Goal: Task Accomplishment & Management: Manage account settings

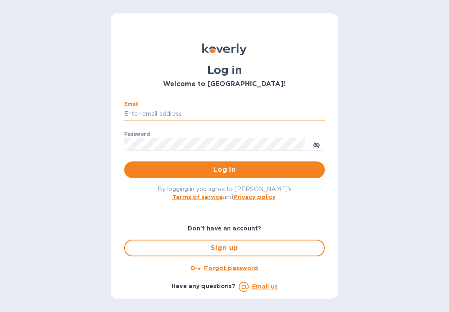
click at [160, 115] on input "Email" at bounding box center [224, 114] width 201 height 13
click at [177, 112] on input "[EMAIL_ADDRESS][PERSON_NAME][DOMAIN_NAME]" at bounding box center [224, 114] width 201 height 13
type input "[EMAIL_ADDRESS][DOMAIN_NAME]"
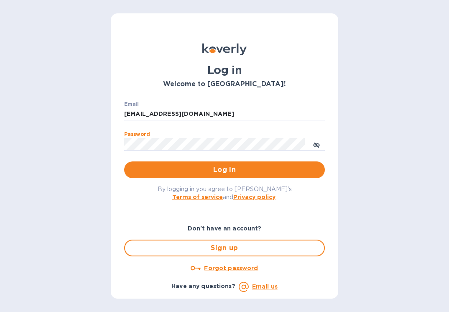
click at [124, 161] on button "Log in" at bounding box center [224, 169] width 201 height 17
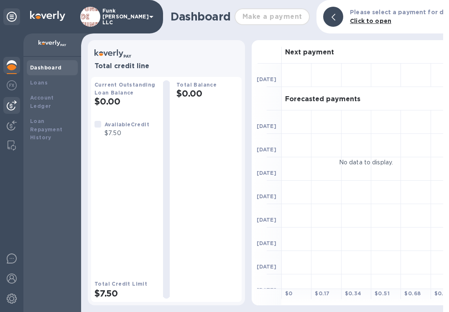
click at [13, 103] on img at bounding box center [12, 105] width 10 height 10
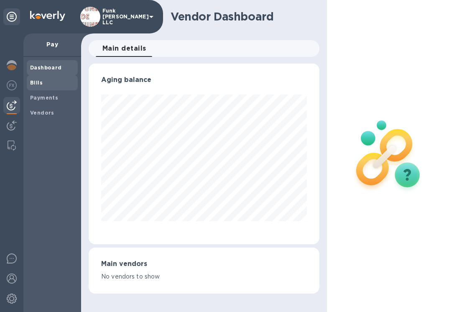
scroll to position [180, 227]
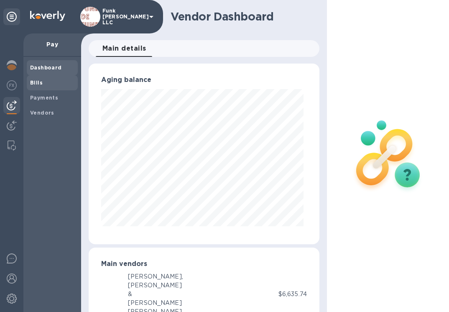
click at [38, 83] on b "Bills" at bounding box center [36, 82] width 13 height 6
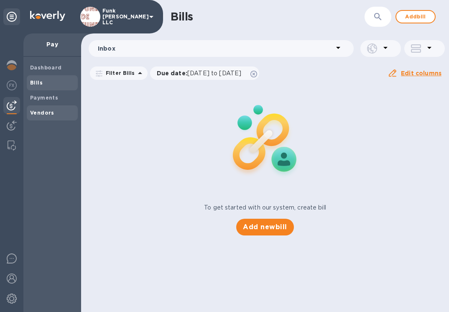
click at [38, 114] on b "Vendors" at bounding box center [42, 112] width 24 height 6
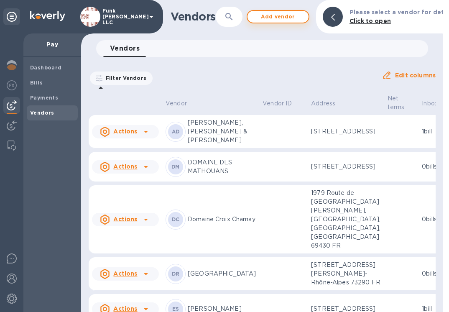
click at [292, 15] on span "Add vendor" at bounding box center [278, 17] width 48 height 10
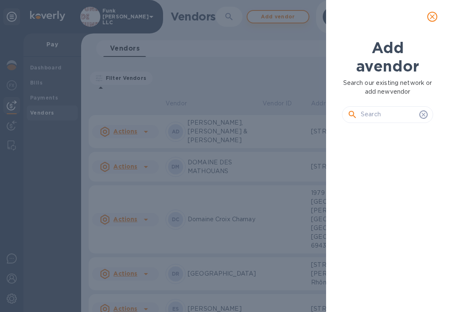
scroll to position [154, 94]
click at [385, 114] on input "text" at bounding box center [388, 114] width 55 height 13
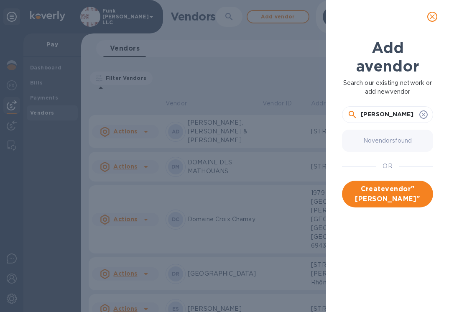
drag, startPoint x: 415, startPoint y: 114, endPoint x: 348, endPoint y: 114, distance: 67.3
click at [348, 114] on div "[PERSON_NAME]" at bounding box center [387, 114] width 80 height 13
type input "ROMBOZ Baptiste"
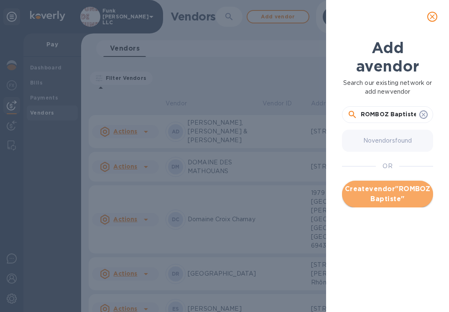
click at [386, 190] on span "Create vendor " ROMBOZ Baptiste "" at bounding box center [387, 194] width 78 height 20
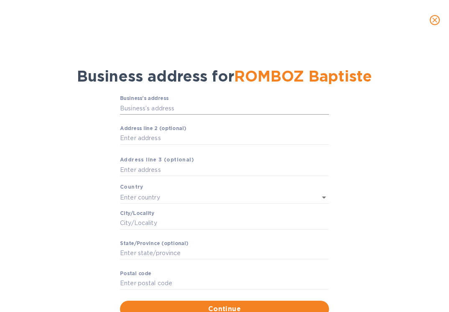
click at [168, 107] on input "Business’s аddress" at bounding box center [224, 108] width 209 height 13
paste input "[STREET_ADDRESS] vercel"
type input "[STREET_ADDRESS]"
type input "Arbois"
type input "[GEOGRAPHIC_DATA]"
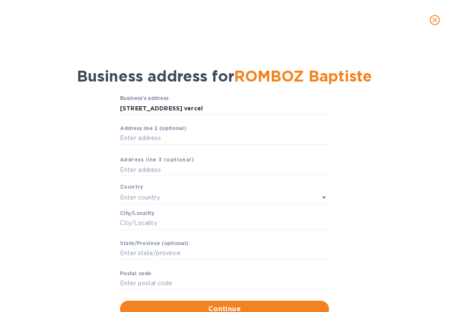
type input "39600"
type input "[GEOGRAPHIC_DATA]"
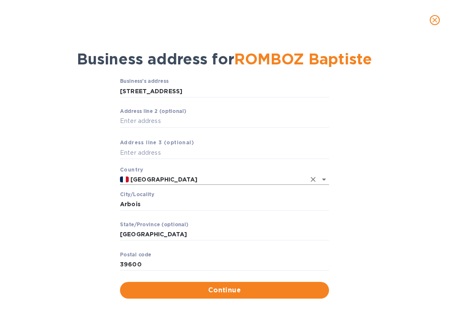
scroll to position [29, 0]
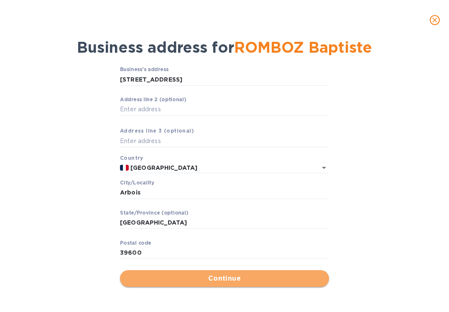
click at [227, 274] on span "Continue" at bounding box center [225, 278] width 196 height 10
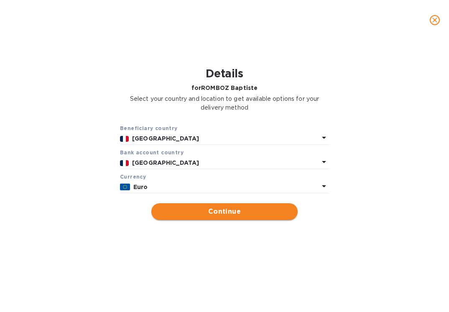
click at [208, 216] on span "Continue" at bounding box center [224, 211] width 133 height 10
type input "ROMBOZ Baptiste"
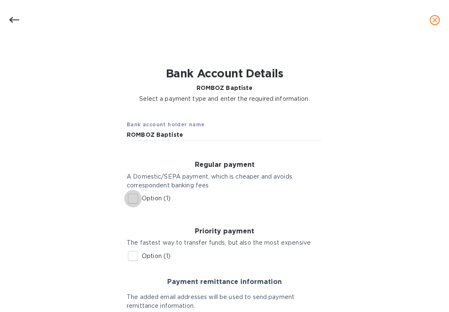
click at [133, 197] on input "Option (1)" at bounding box center [133, 199] width 18 height 18
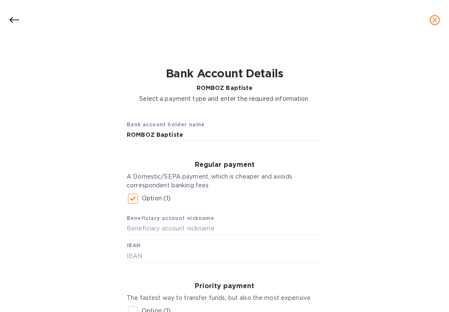
click at [133, 197] on input "Option (1)" at bounding box center [133, 199] width 18 height 18
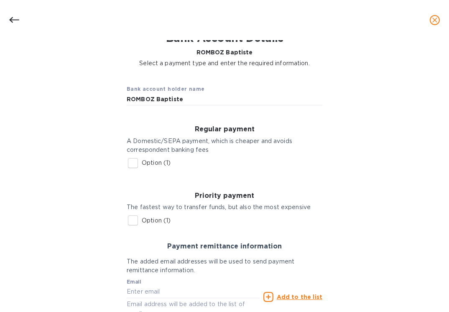
scroll to position [76, 0]
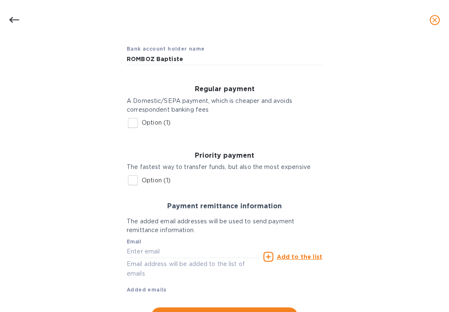
click at [132, 123] on input "Option (1)" at bounding box center [133, 123] width 18 height 18
checkbox input "true"
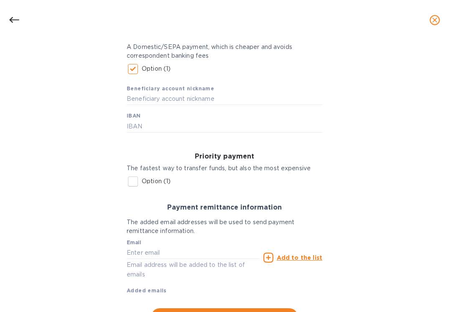
scroll to position [129, 0]
click at [152, 127] on input "text" at bounding box center [225, 126] width 196 height 13
paste input "[FINANCIAL_ID]"
type input "[FINANCIAL_ID]"
click at [163, 98] on input "text" at bounding box center [225, 99] width 196 height 13
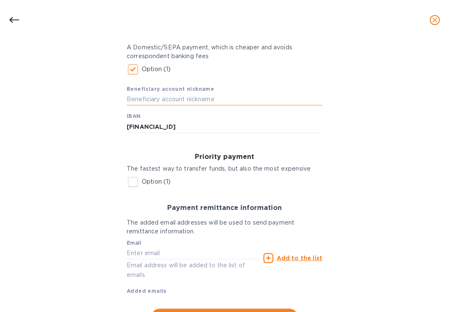
paste input "Credit Agricole"
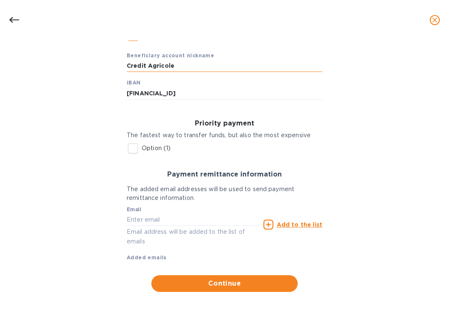
scroll to position [169, 0]
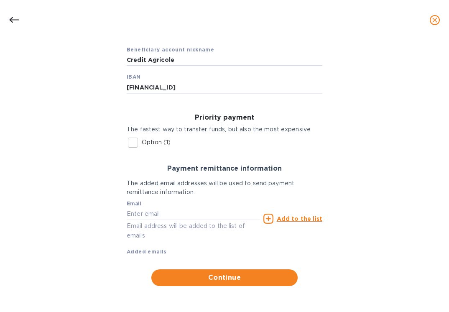
type input "Credit Agricole"
click at [146, 217] on input "text" at bounding box center [193, 213] width 133 height 13
paste input "[EMAIL_ADDRESS][DOMAIN_NAME]"
type input "[EMAIL_ADDRESS][DOMAIN_NAME]"
click at [300, 218] on u "Add to the list" at bounding box center [300, 218] width 46 height 7
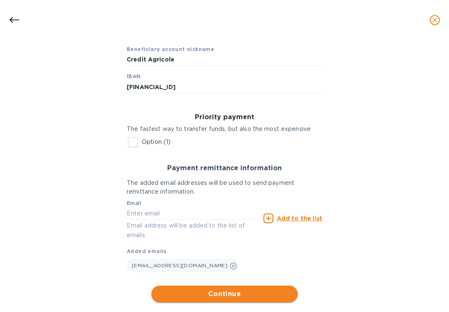
click at [219, 292] on span "Continue" at bounding box center [224, 294] width 133 height 10
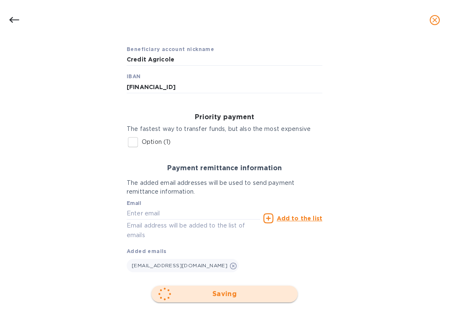
scroll to position [41, 0]
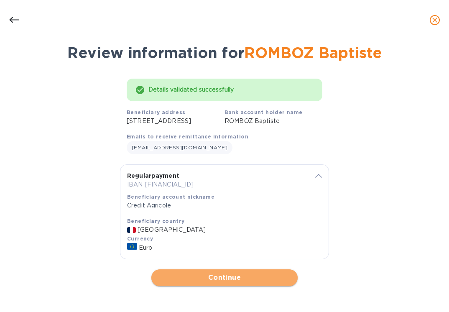
click at [218, 281] on span "Continue" at bounding box center [224, 277] width 133 height 10
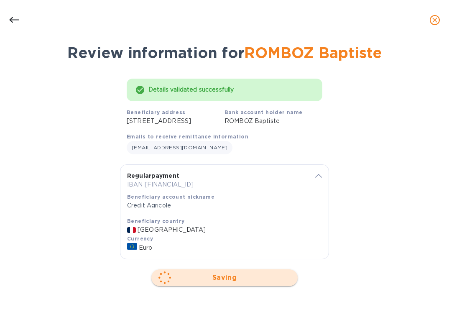
scroll to position [0, 0]
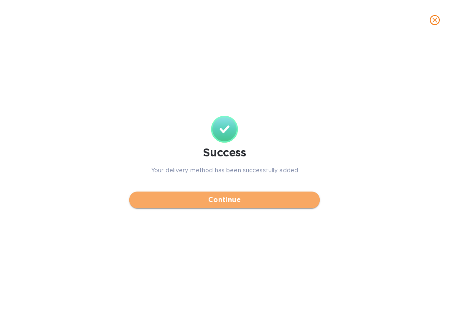
click at [223, 203] on span "Continue" at bounding box center [224, 200] width 177 height 10
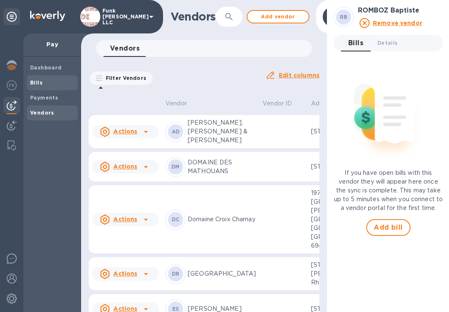
click at [36, 83] on b "Bills" at bounding box center [36, 82] width 13 height 6
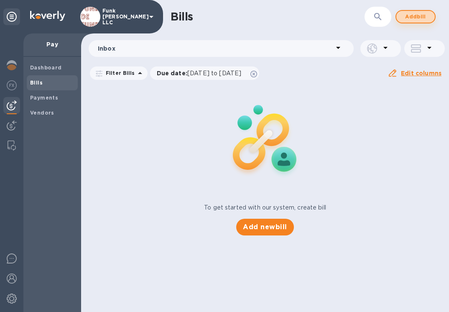
click at [411, 16] on span "Add bill" at bounding box center [415, 17] width 25 height 10
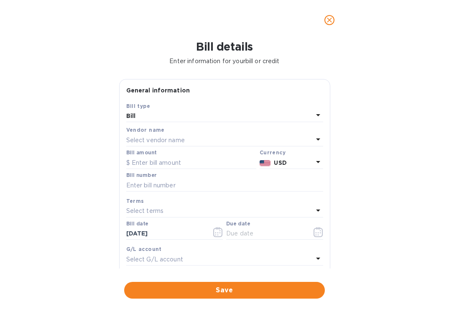
click at [183, 141] on p "Select vendor name" at bounding box center [155, 140] width 58 height 9
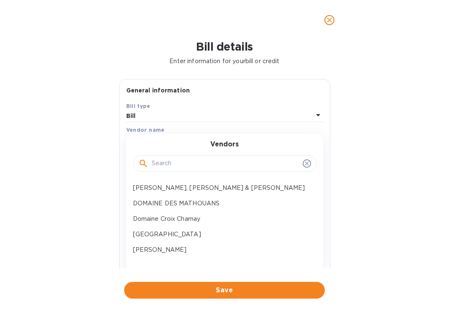
click at [176, 166] on input "text" at bounding box center [225, 163] width 147 height 13
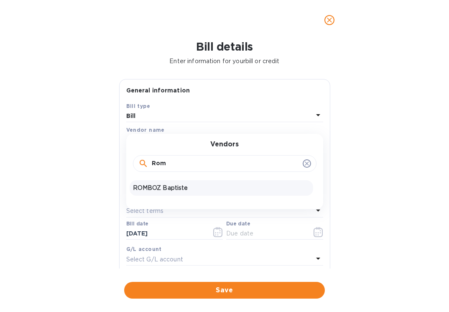
type input "Rom"
click at [173, 187] on p "ROMBOZ Baptiste" at bounding box center [221, 187] width 177 height 9
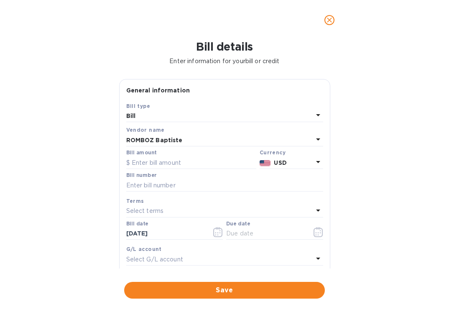
click at [286, 160] on p "USD" at bounding box center [293, 162] width 39 height 9
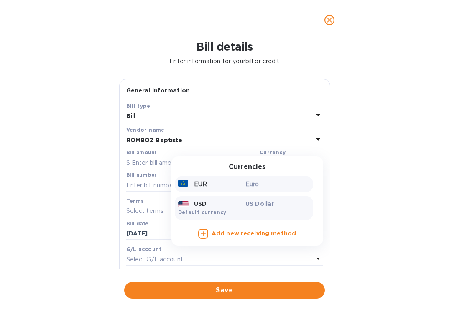
click at [236, 185] on div "EUR" at bounding box center [210, 184] width 68 height 12
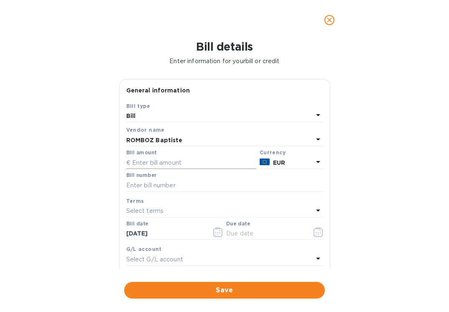
click at [156, 163] on input "text" at bounding box center [191, 162] width 130 height 13
type input "2,388"
click at [158, 209] on p "Select terms" at bounding box center [145, 210] width 38 height 9
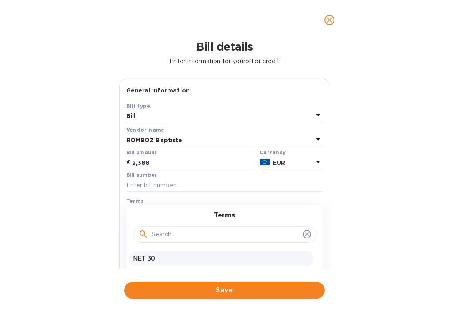
click at [153, 259] on p "NET 30" at bounding box center [221, 258] width 177 height 9
type input "[DATE]"
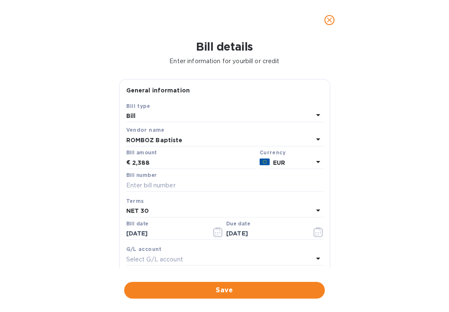
click at [200, 262] on div "Select G/L account" at bounding box center [219, 259] width 187 height 12
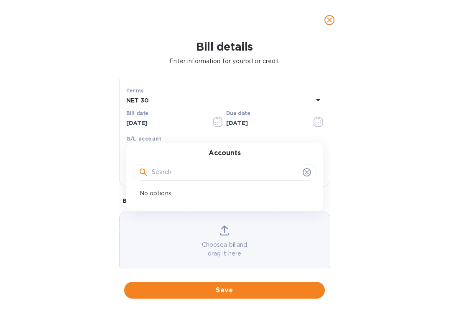
scroll to position [122, 0]
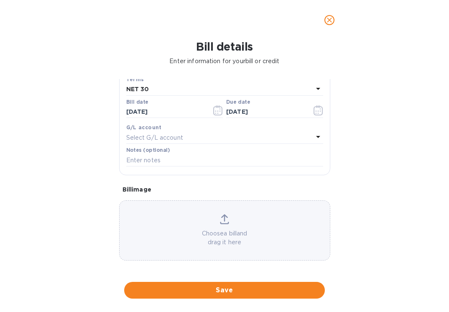
click at [90, 175] on div "Bill details Enter information for your bill or credit General information Save…" at bounding box center [224, 176] width 449 height 272
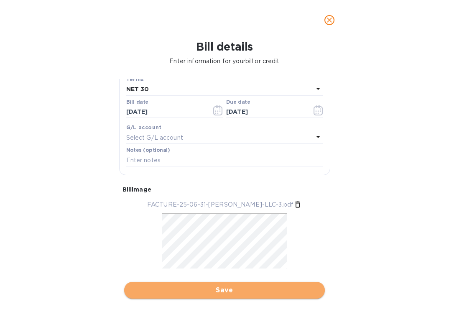
click at [237, 292] on span "Save" at bounding box center [224, 290] width 187 height 10
click at [212, 287] on span "Save" at bounding box center [224, 290] width 187 height 10
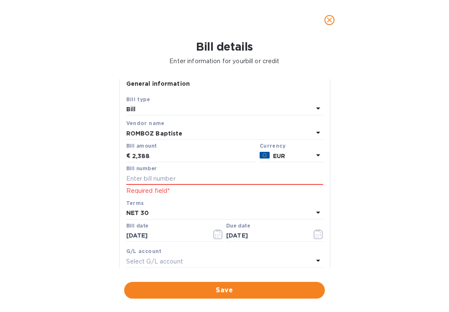
scroll to position [0, 0]
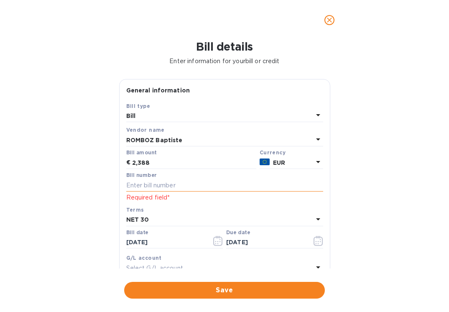
click at [196, 185] on input "text" at bounding box center [224, 185] width 197 height 13
paste input "FACTURE N° [DATE]"
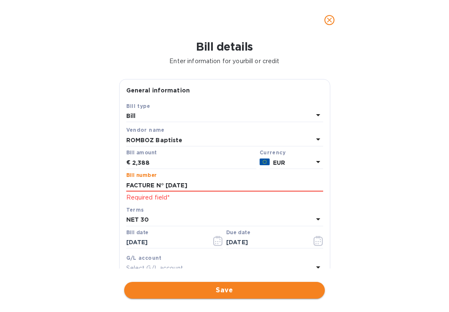
type input "FACTURE N° [DATE]"
click at [188, 292] on span "Save" at bounding box center [224, 290] width 187 height 10
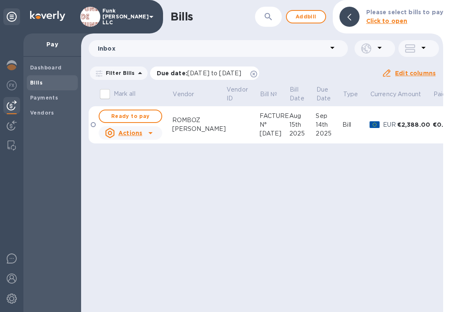
click at [257, 72] on icon at bounding box center [253, 74] width 7 height 7
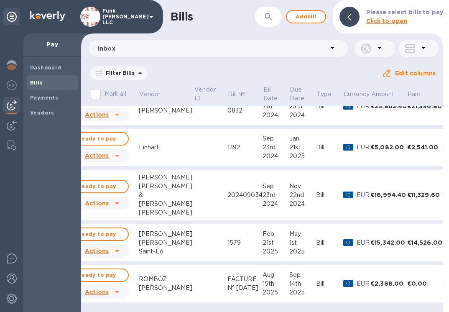
scroll to position [26, 33]
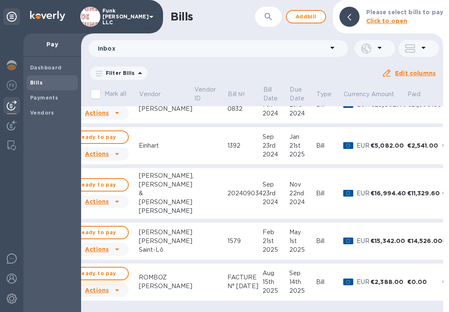
click at [114, 268] on span "Ready to pay" at bounding box center [97, 273] width 48 height 10
